Goal: Check status: Check status

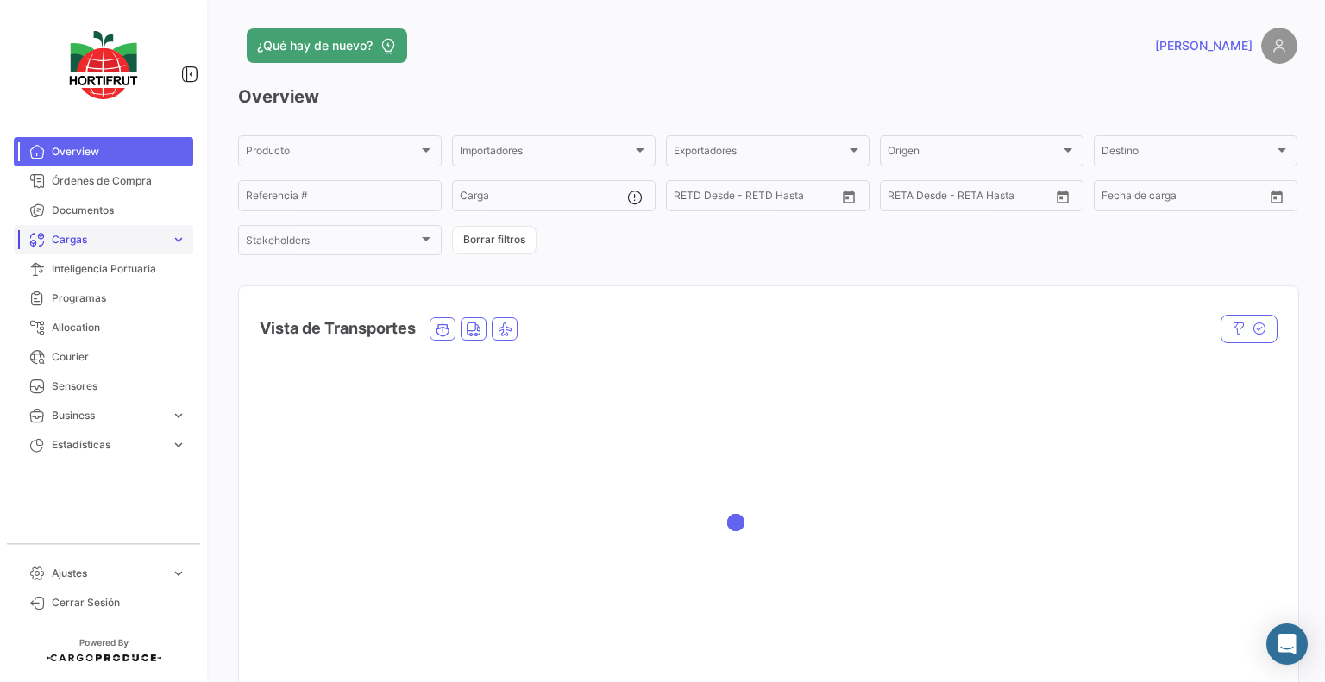
click at [117, 235] on span "Cargas" at bounding box center [108, 240] width 112 height 16
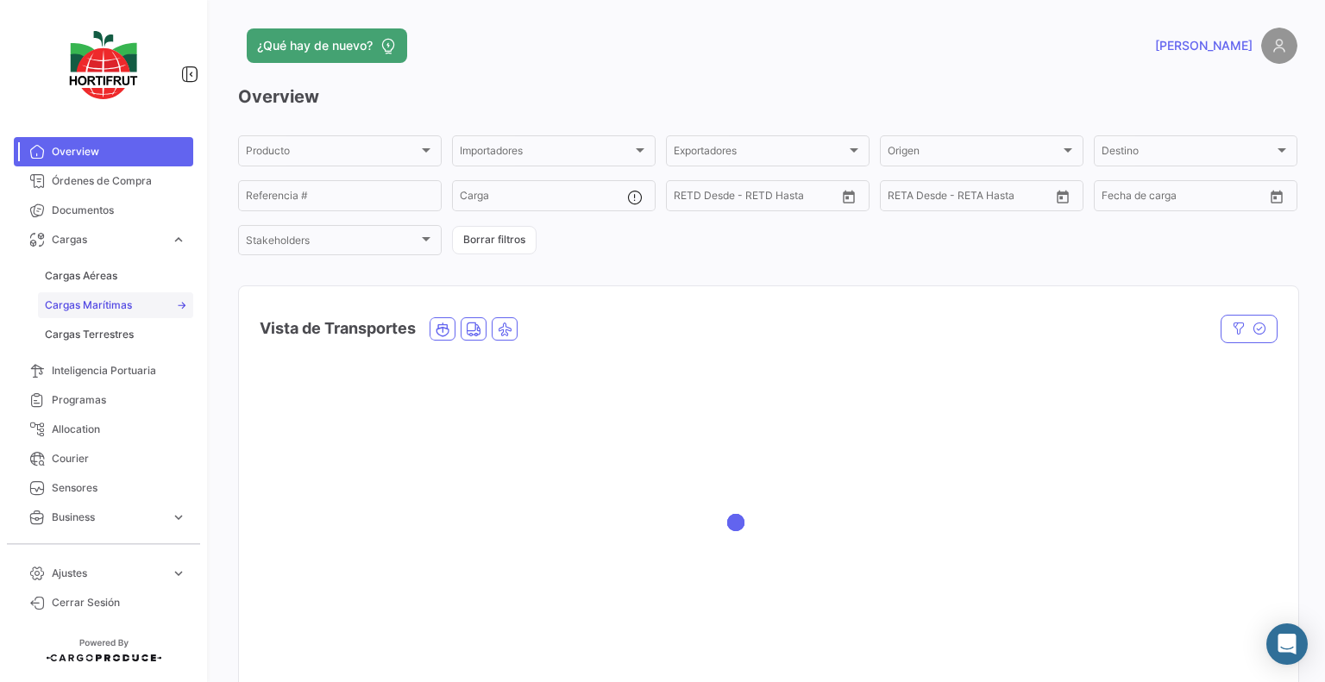
click at [85, 306] on span "Cargas Marítimas" at bounding box center [88, 306] width 87 height 16
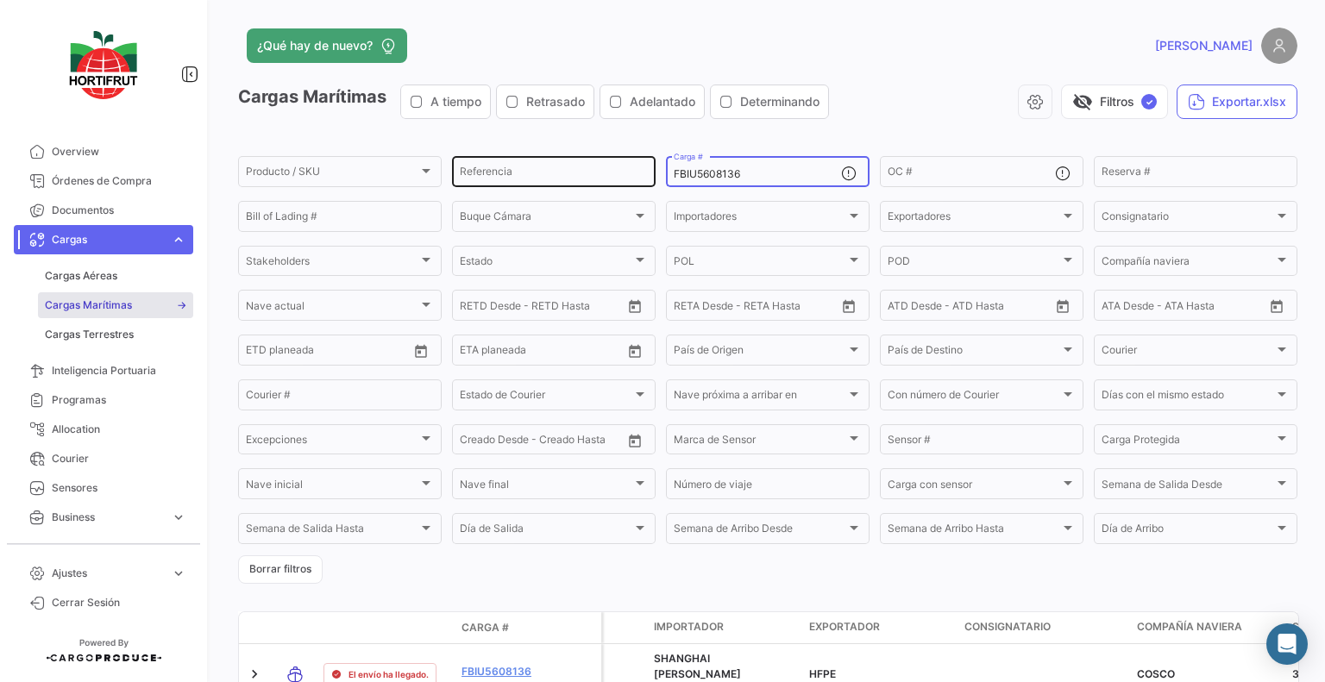
drag, startPoint x: 755, startPoint y: 179, endPoint x: 590, endPoint y: 182, distance: 165.6
click at [0, 0] on div "Producto / SKU Producto / SKU Referencia FBIU5608136 Carga # OC # Reserva # Bil…" at bounding box center [0, 0] width 0 height 0
paste input "CAAU4162992"
type input "CAAU4162992"
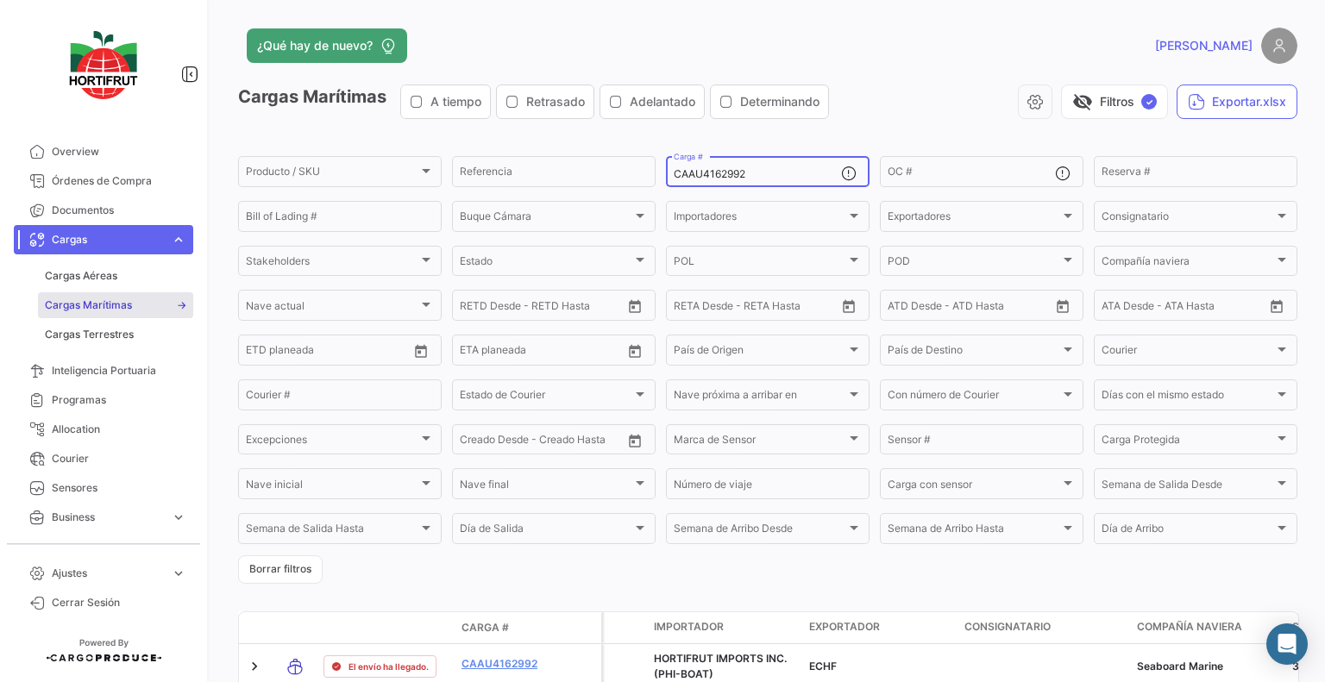
scroll to position [100, 0]
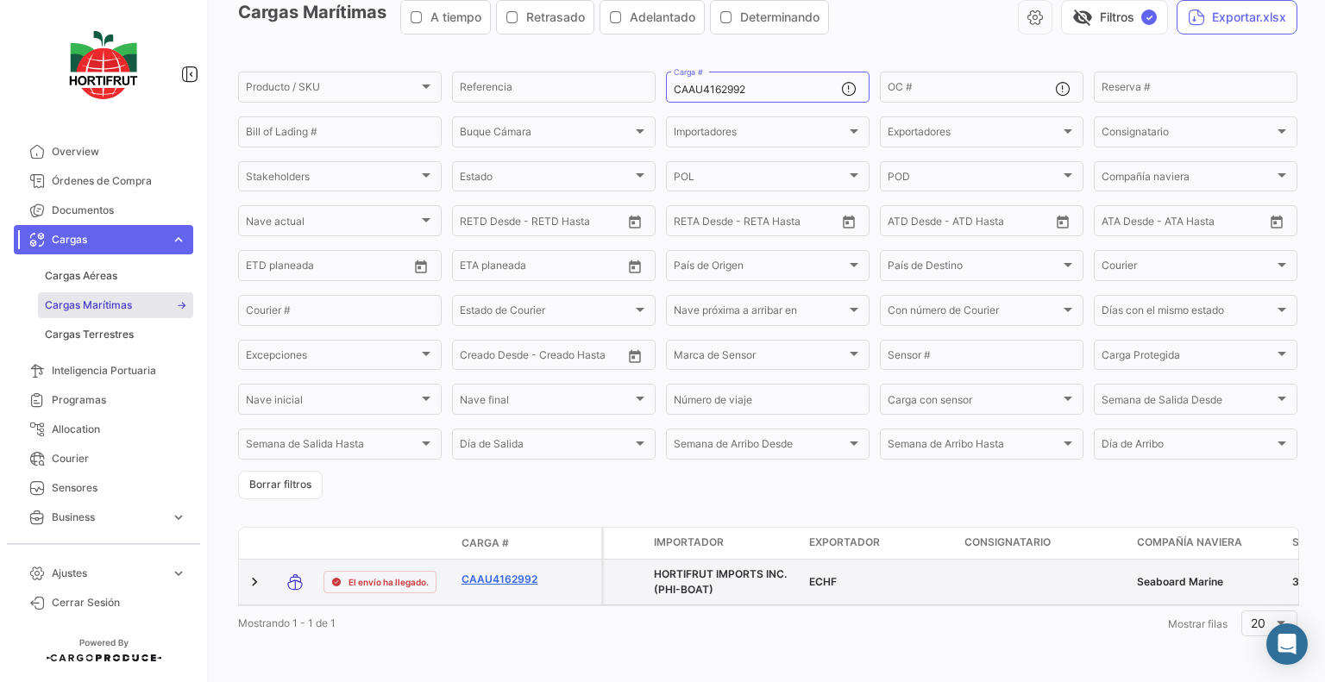
click at [511, 572] on link "CAAU4162992" at bounding box center [506, 580] width 90 height 16
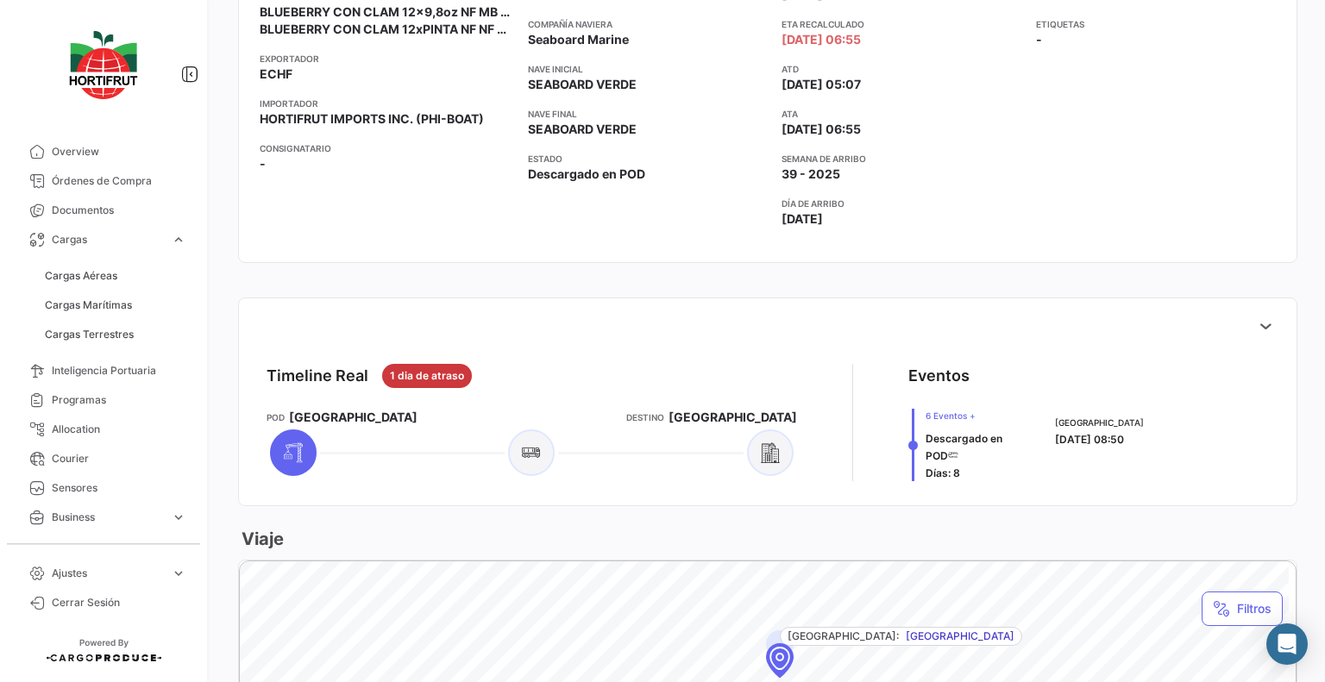
scroll to position [387, 0]
click at [1257, 324] on icon at bounding box center [1265, 324] width 17 height 17
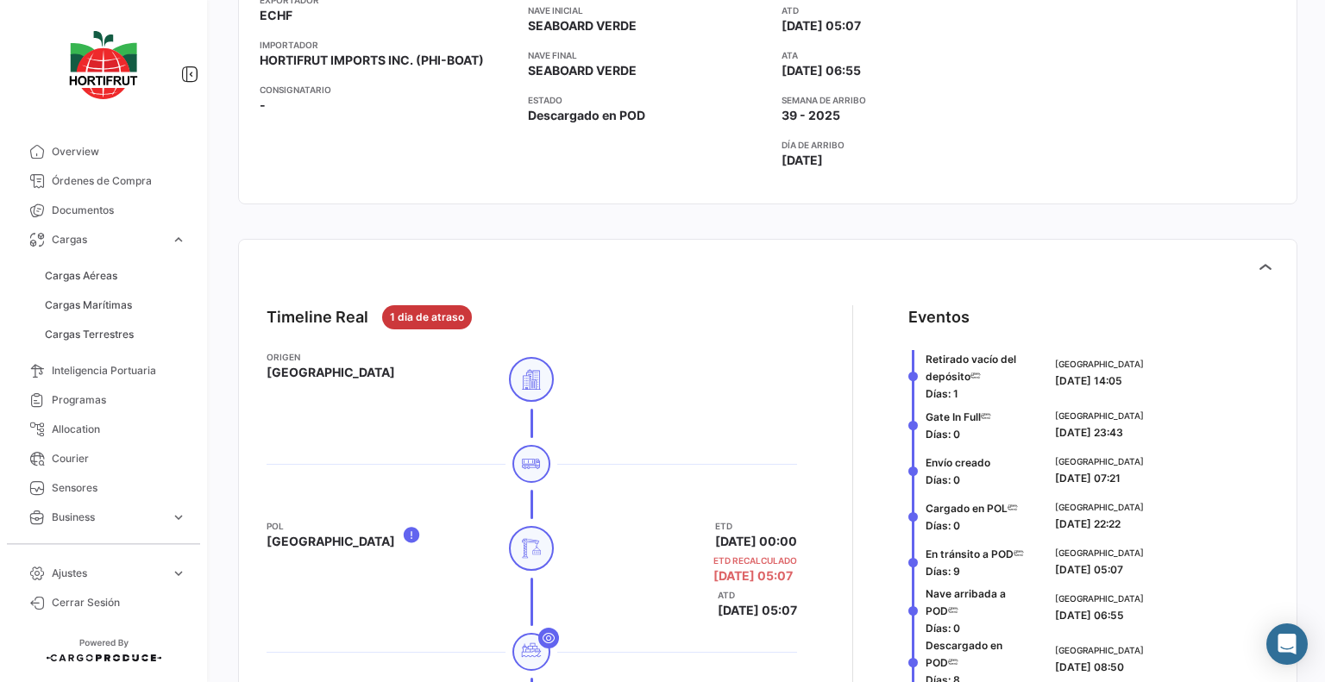
scroll to position [0, 0]
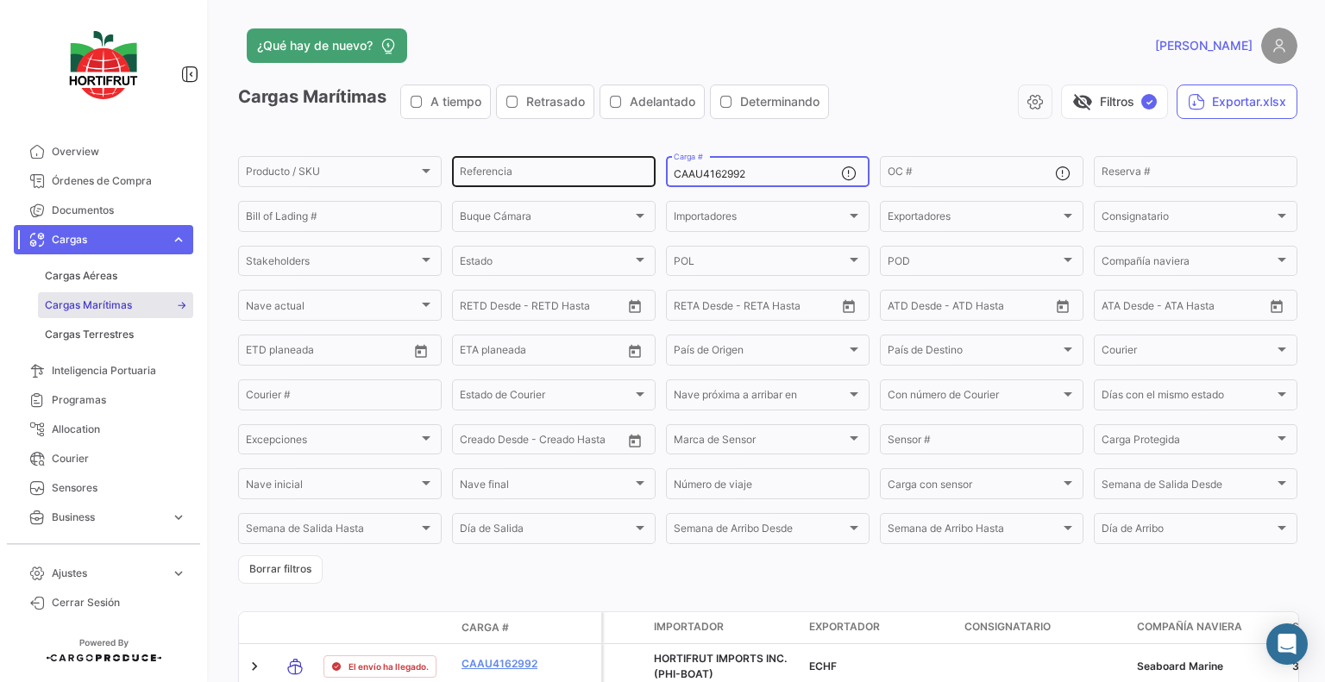
drag, startPoint x: 614, startPoint y: 172, endPoint x: 493, endPoint y: 172, distance: 120.7
click at [0, 0] on div "Producto / SKU Producto / SKU Referencia CAAU4162992 Carga # OC # Reserva # Bil…" at bounding box center [0, 0] width 0 height 0
paste input "TXGU9031551"
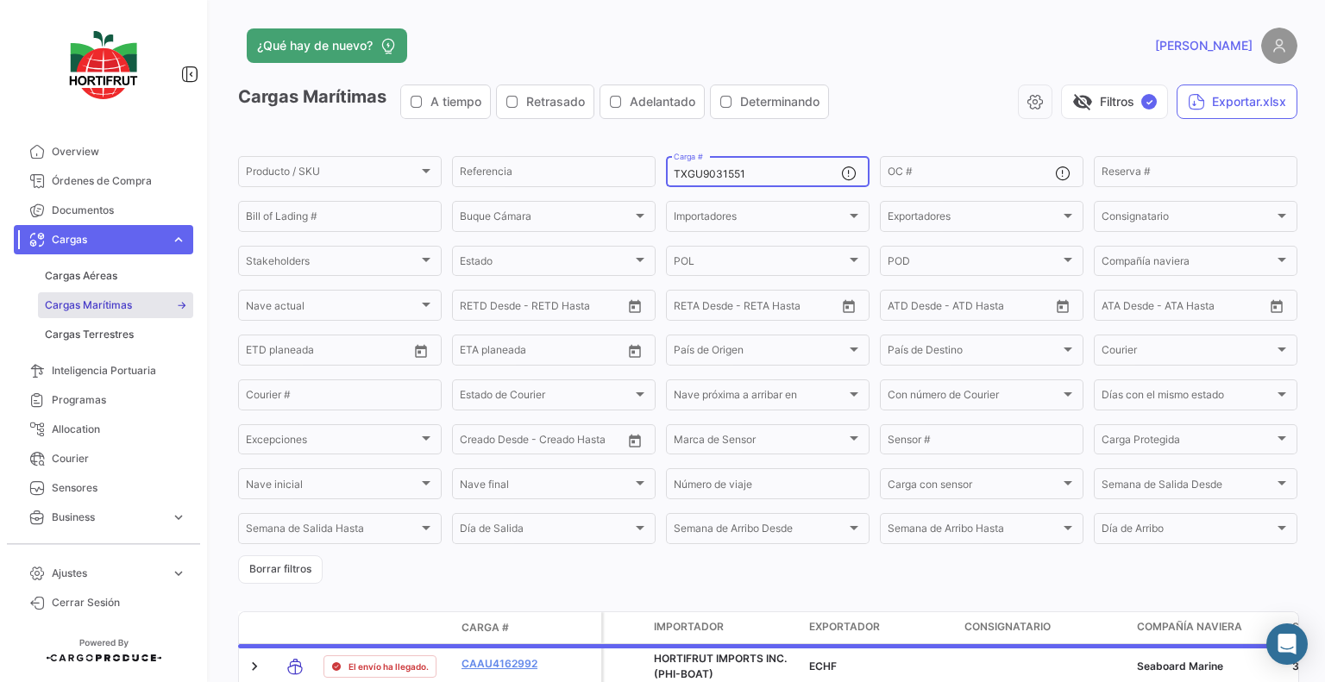
scroll to position [100, 0]
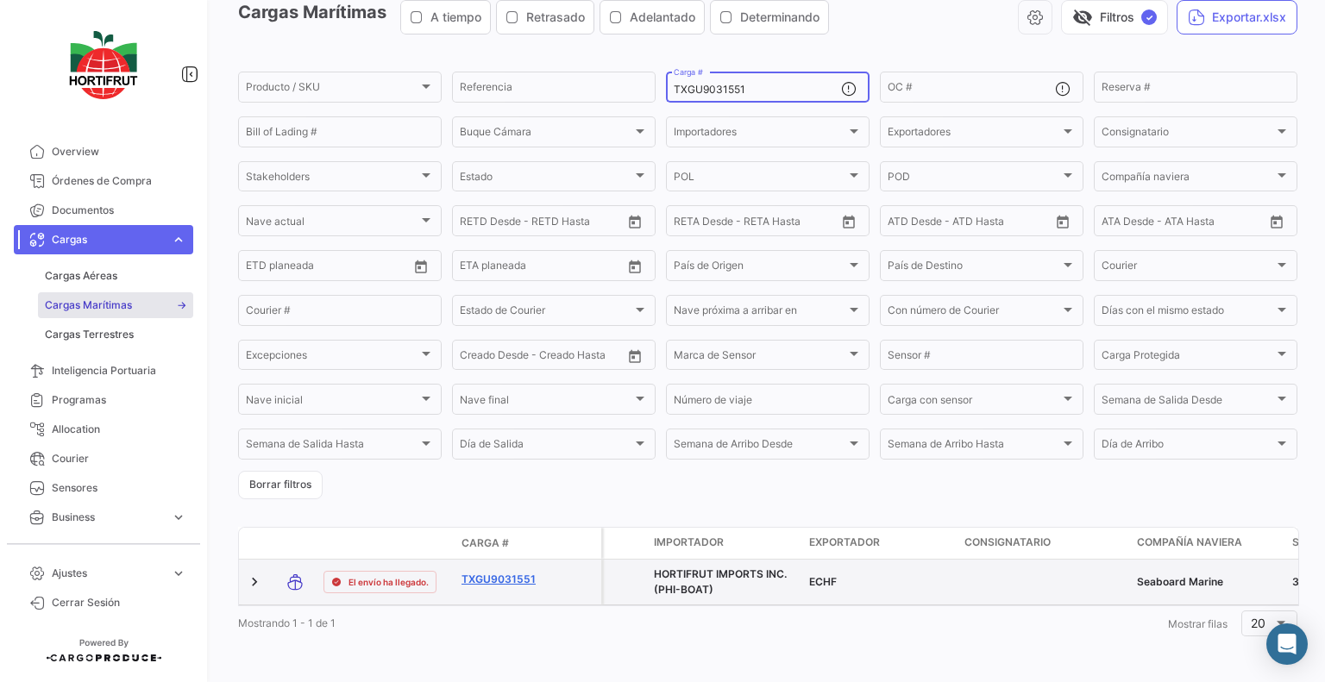
type input "TXGU9031551"
click at [514, 572] on link "TXGU9031551" at bounding box center [506, 580] width 90 height 16
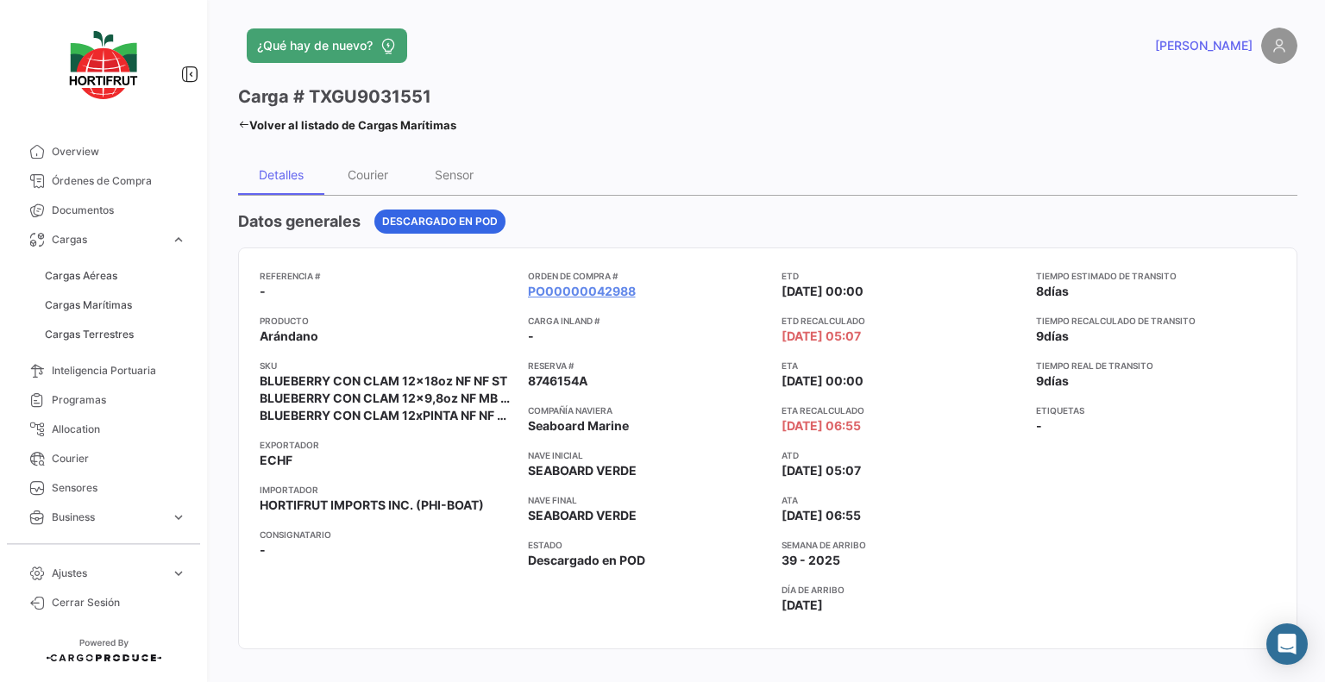
scroll to position [524, 0]
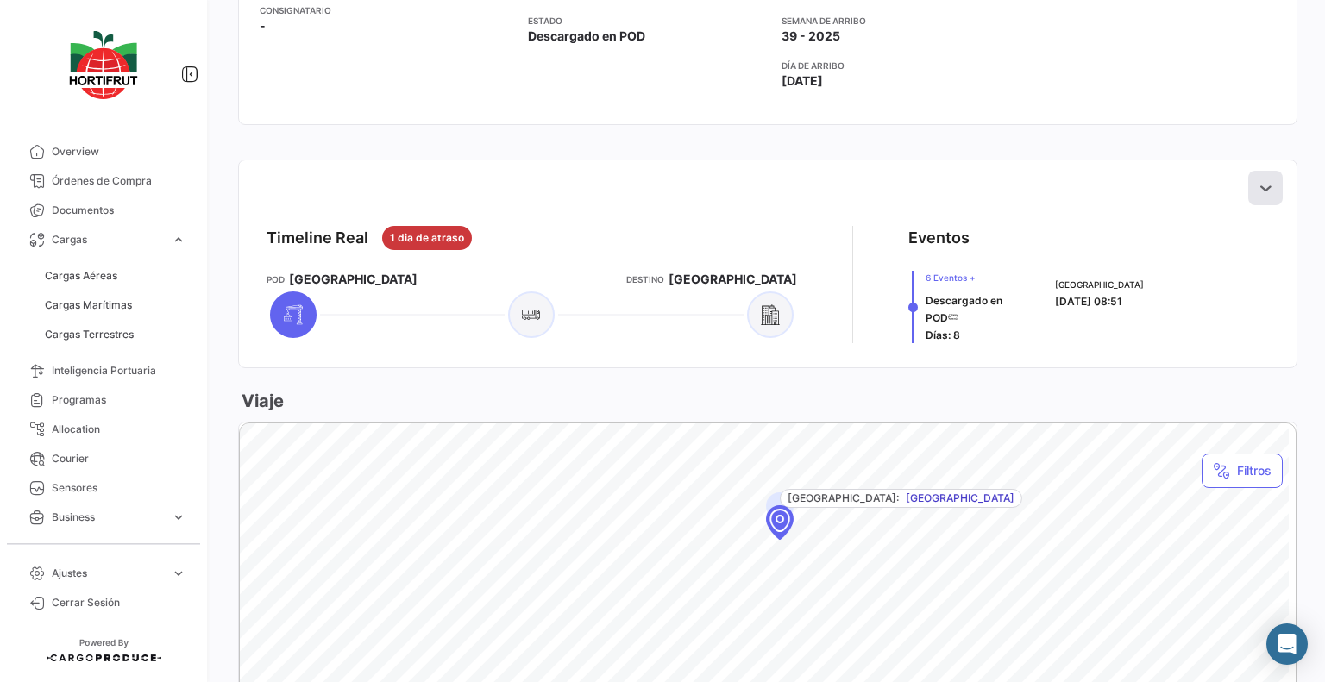
click at [1252, 172] on button at bounding box center [1265, 188] width 34 height 34
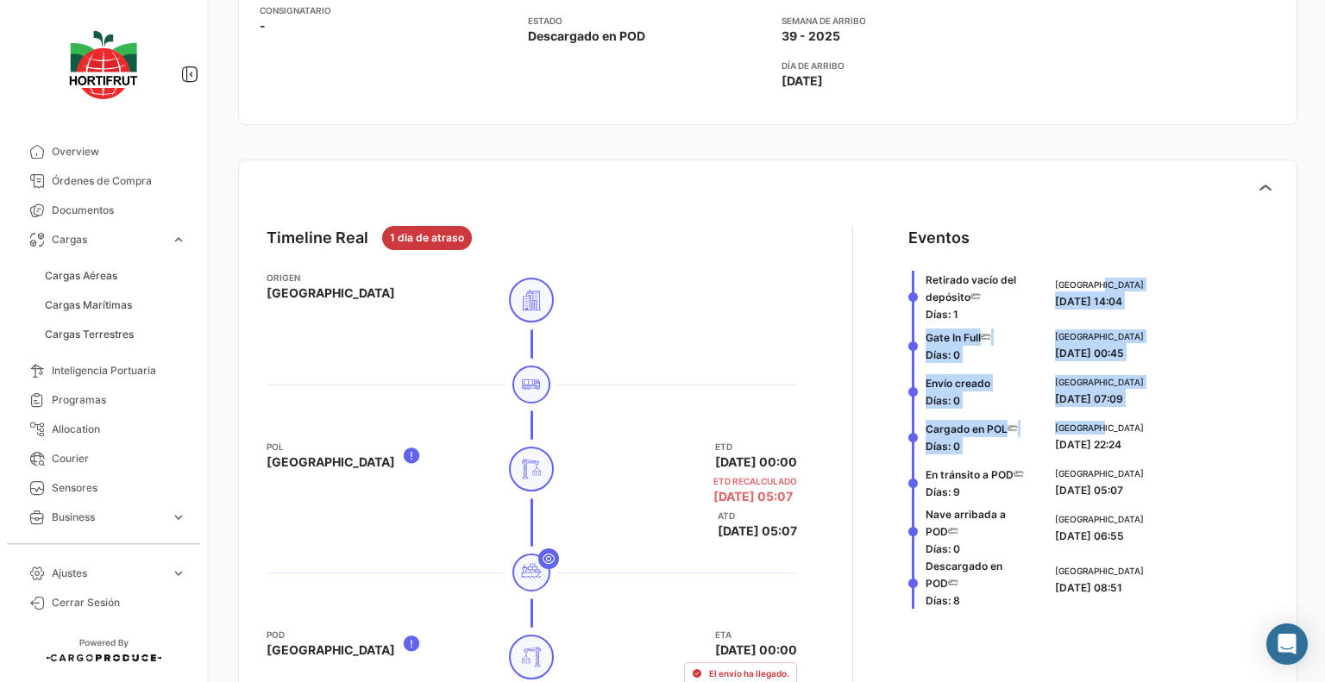
drag, startPoint x: 1312, startPoint y: 261, endPoint x: 1322, endPoint y: 413, distance: 152.1
click at [1322, 413] on div "¿Qué hay de nuevo? [PERSON_NAME] # TXGU9031551 Volver al listado de Cargas Marí…" at bounding box center [767, 341] width 1114 height 682
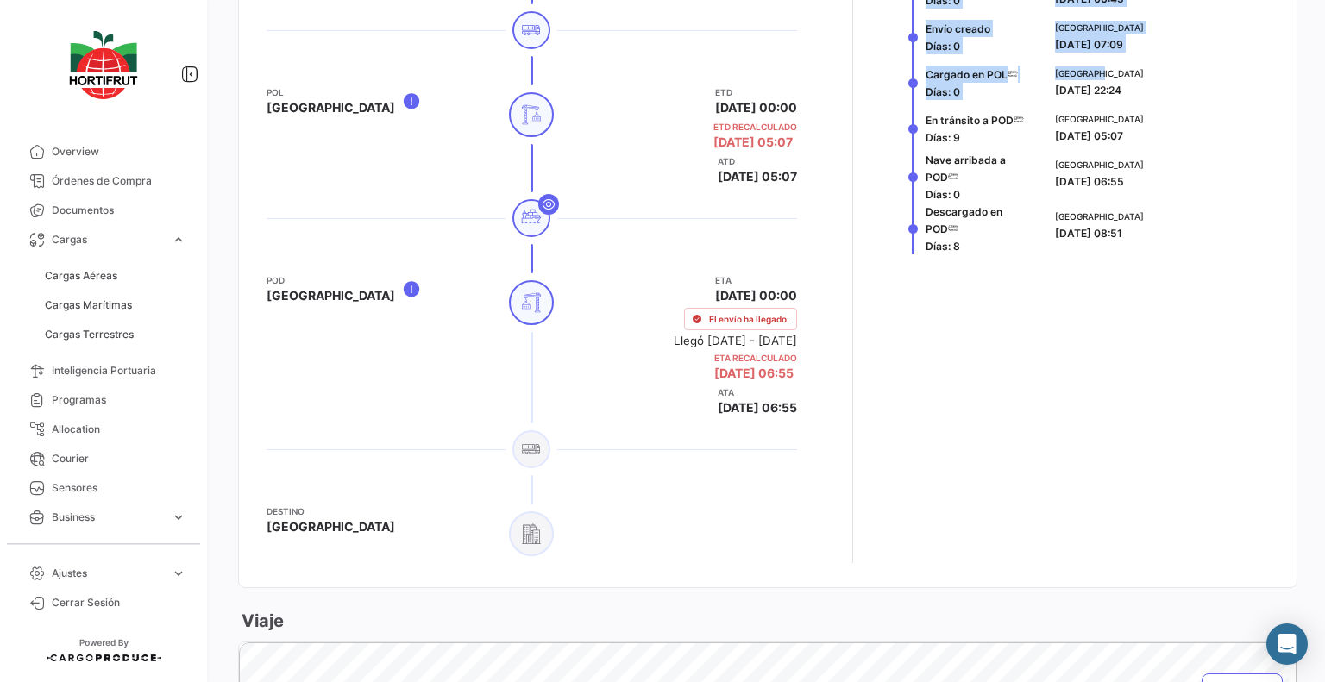
scroll to position [869, 0]
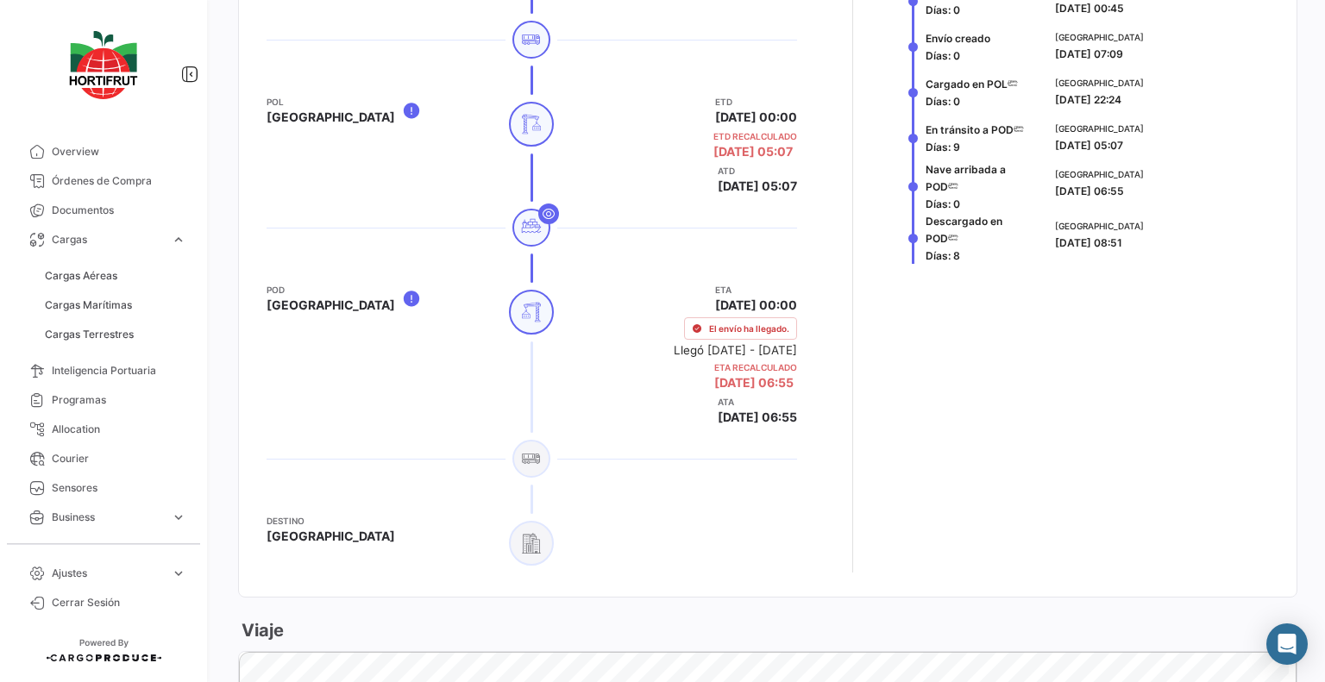
click at [1052, 468] on app-shipment-events-dot-timeline "Eventos Retirado vacío del depósito Días: 1 [GEOGRAPHIC_DATA] [DATE] 14:04 Gate…" at bounding box center [1088, 227] width 360 height 692
